Goal: Task Accomplishment & Management: Manage account settings

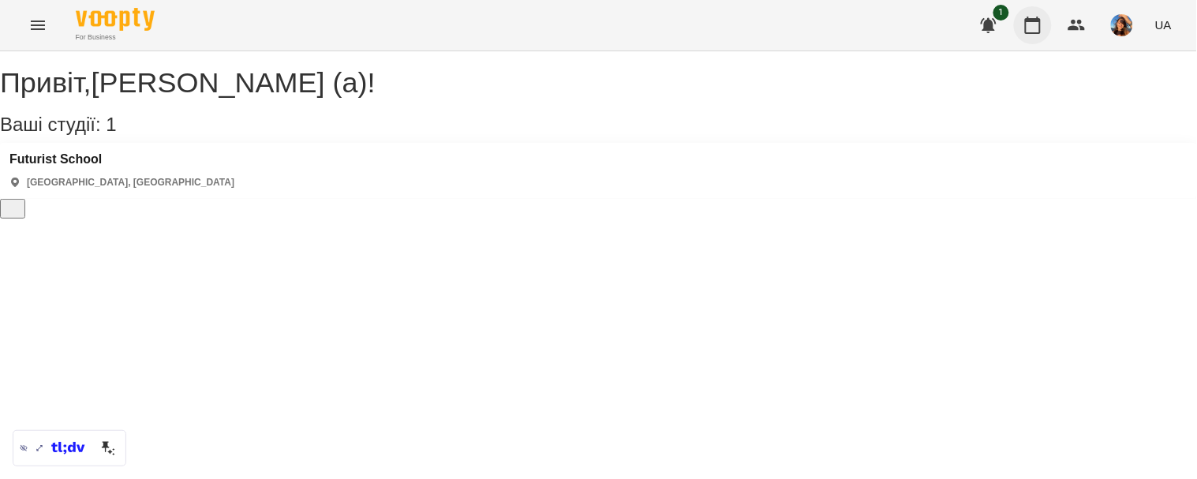
click at [1046, 21] on button "button" at bounding box center [1033, 25] width 38 height 38
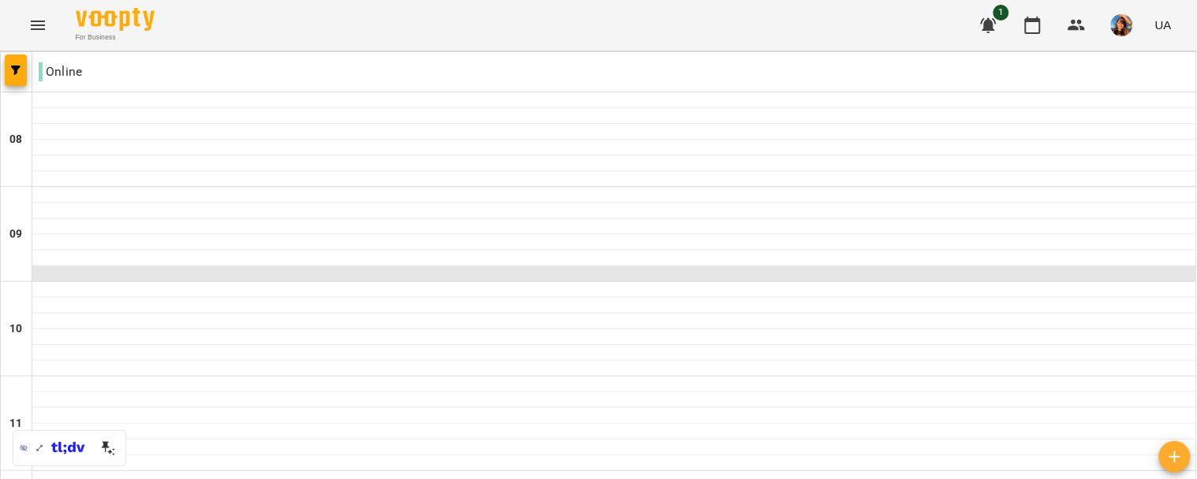
scroll to position [1002, 0]
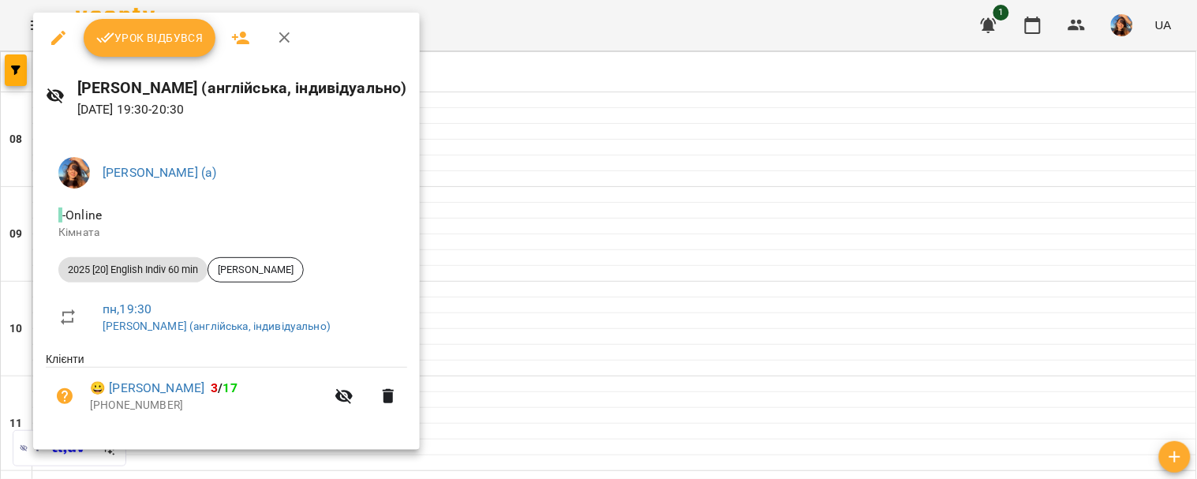
click at [161, 37] on span "Урок відбувся" at bounding box center [149, 37] width 107 height 19
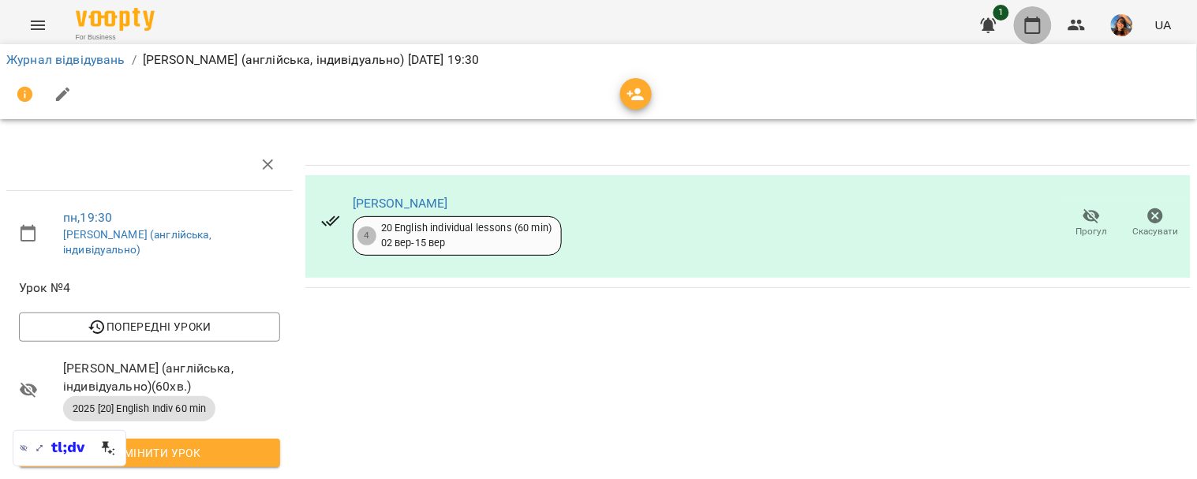
click at [1032, 28] on icon "button" at bounding box center [1032, 25] width 19 height 19
